Goal: Task Accomplishment & Management: Complete application form

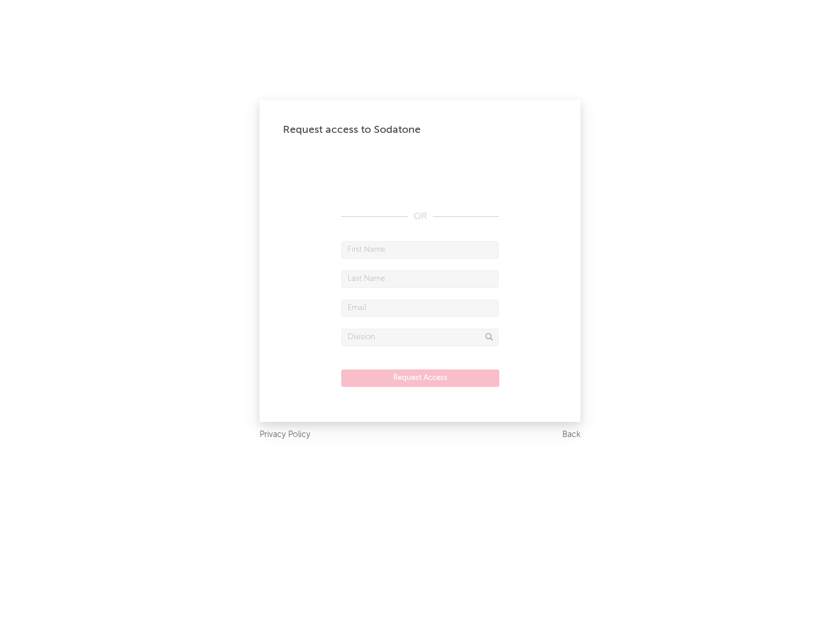
click at [420, 250] on input "text" at bounding box center [419, 249] width 157 height 17
type input "[PERSON_NAME]"
click at [420, 279] on input "text" at bounding box center [419, 279] width 157 height 17
type input "[PERSON_NAME]"
click at [420, 308] on input "text" at bounding box center [419, 308] width 157 height 17
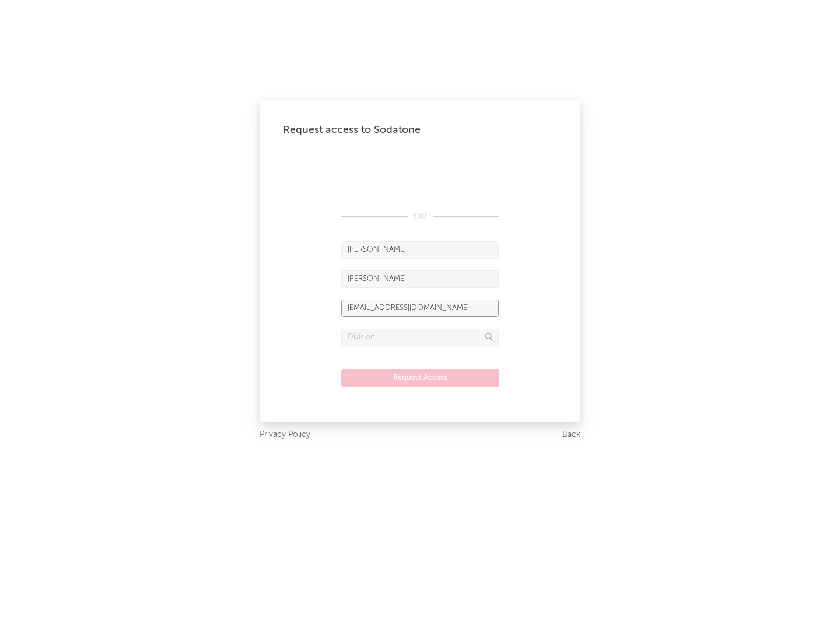
type input "[EMAIL_ADDRESS][DOMAIN_NAME]"
click at [420, 337] on input "text" at bounding box center [419, 337] width 157 height 17
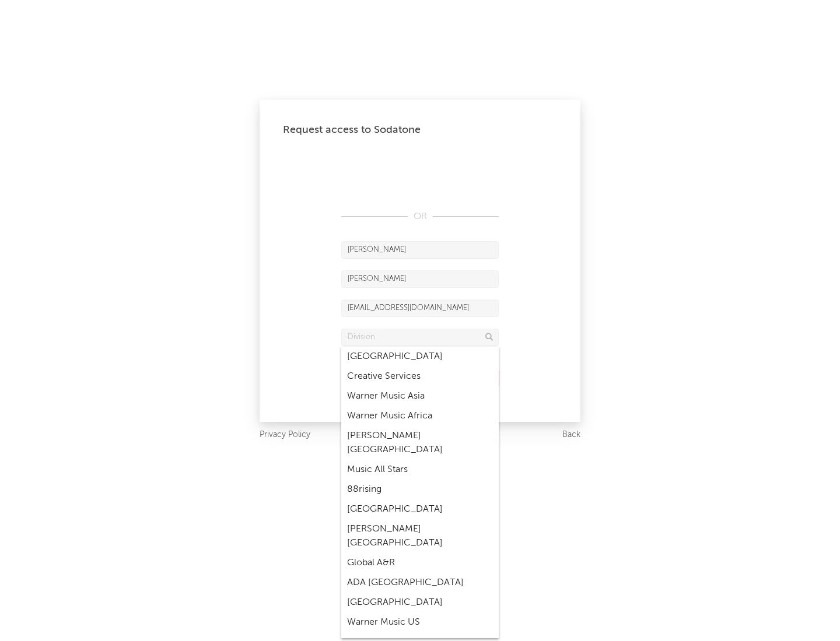
click at [420, 460] on div "Music All Stars" at bounding box center [419, 470] width 157 height 20
type input "Music All Stars"
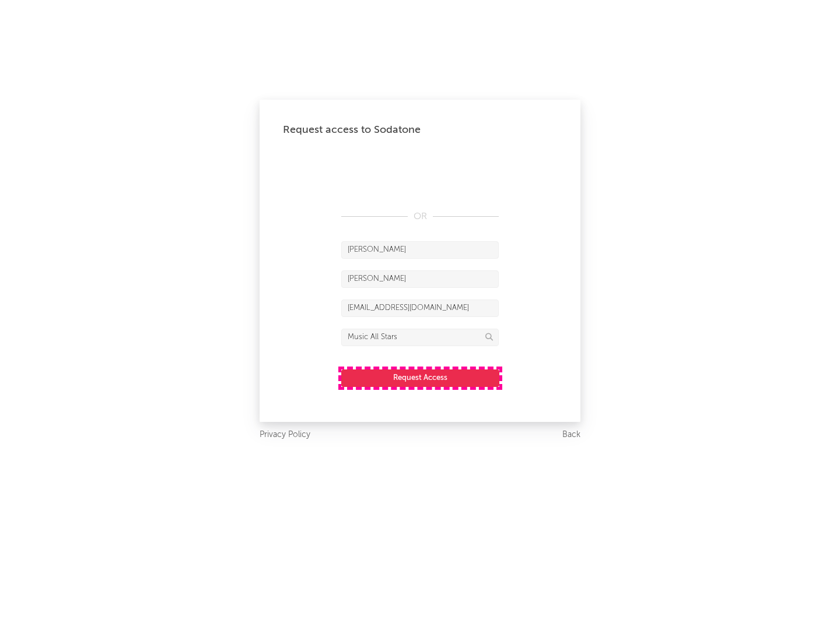
click at [420, 378] on button "Request Access" at bounding box center [420, 378] width 158 height 17
